Goal: Browse casually: Explore the website without a specific task or goal

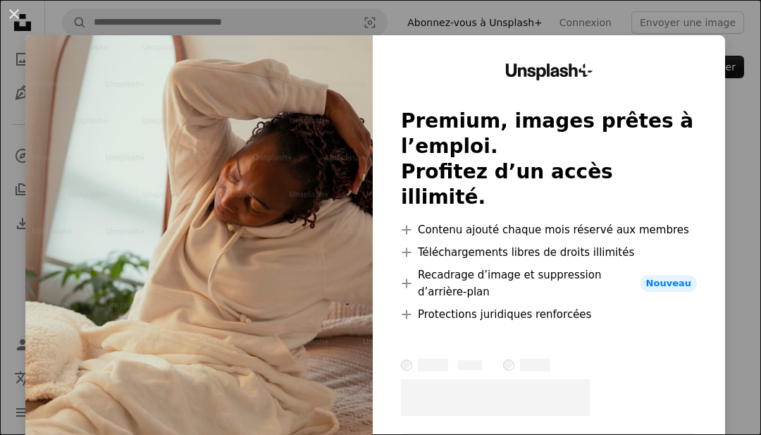
scroll to position [94, 0]
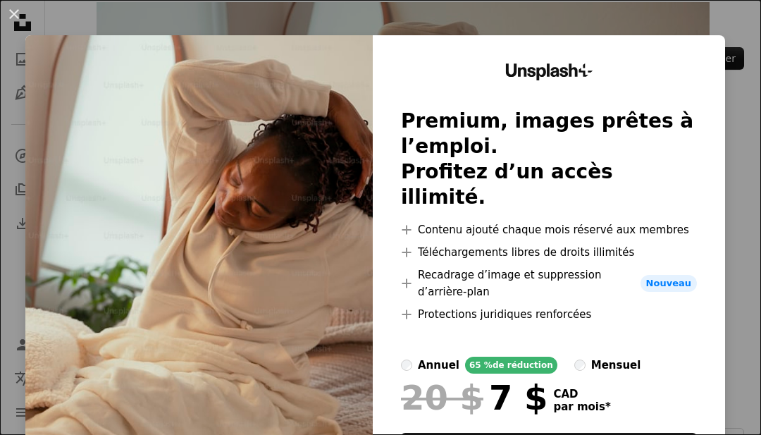
click at [687, 267] on li "A plus sign Recadrage d’image et suppression d’arrière-plan Nouveau" at bounding box center [549, 284] width 296 height 34
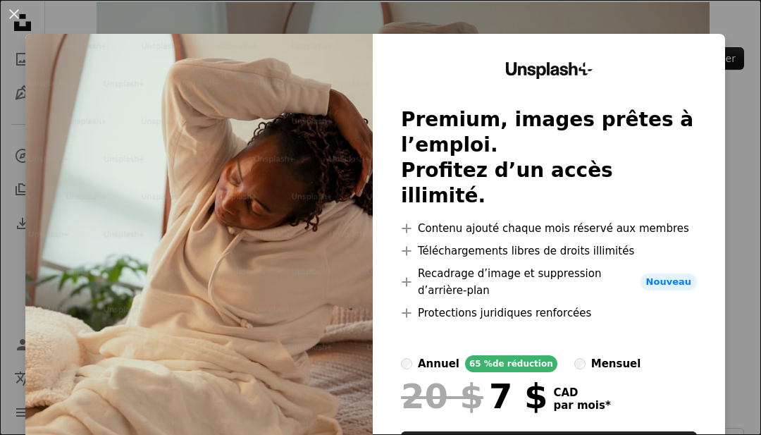
click at [680, 265] on li "A plus sign Recadrage d’image et suppression d’arrière-plan Nouveau" at bounding box center [549, 282] width 296 height 34
click at [687, 274] on span "Nouveau" at bounding box center [669, 282] width 56 height 17
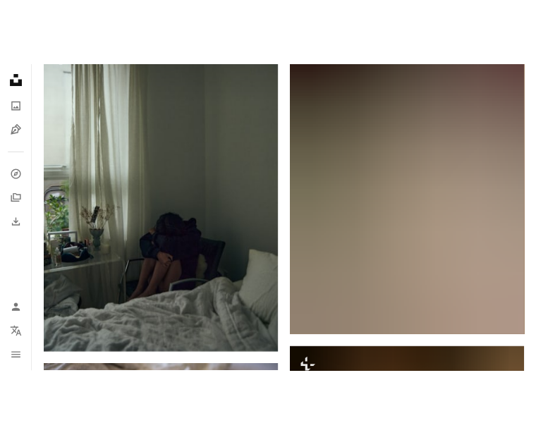
scroll to position [27367, 0]
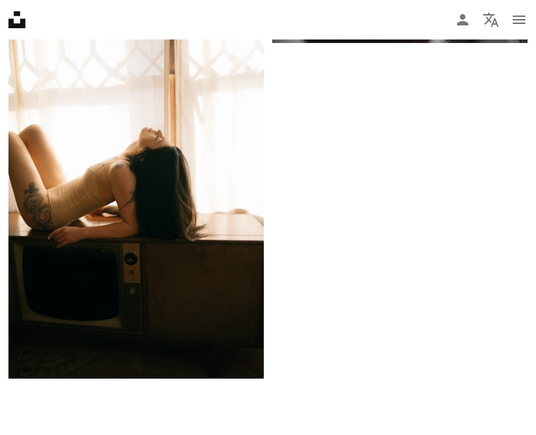
scroll to position [5207, 0]
